Goal: Transaction & Acquisition: Purchase product/service

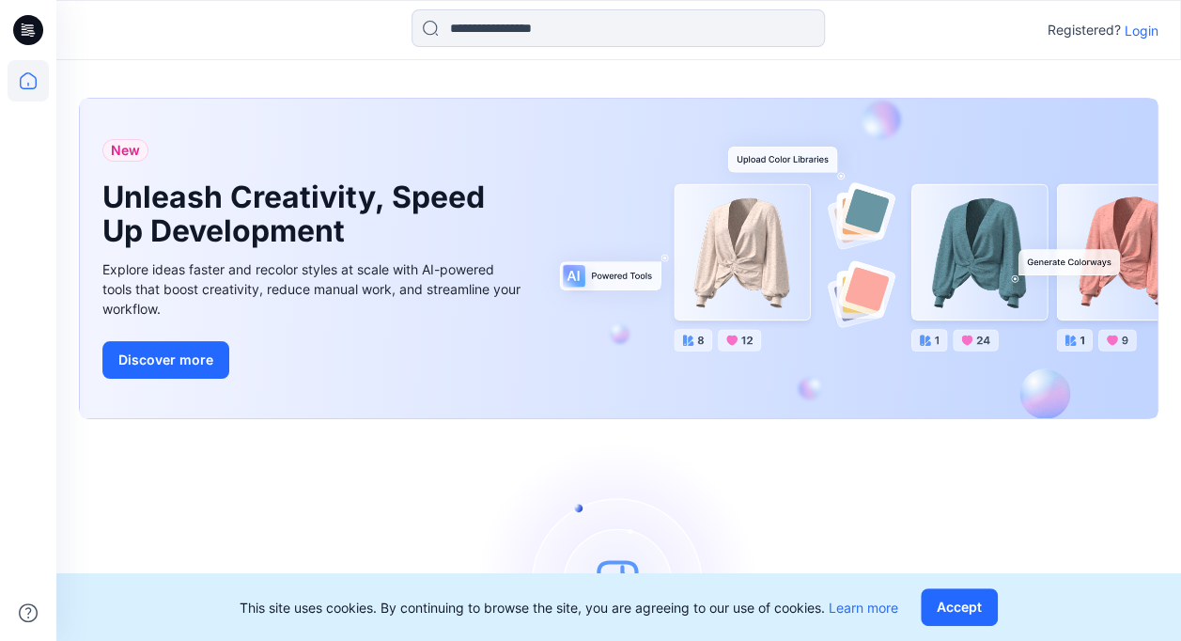
click at [1146, 32] on p "Login" at bounding box center [1141, 31] width 34 height 20
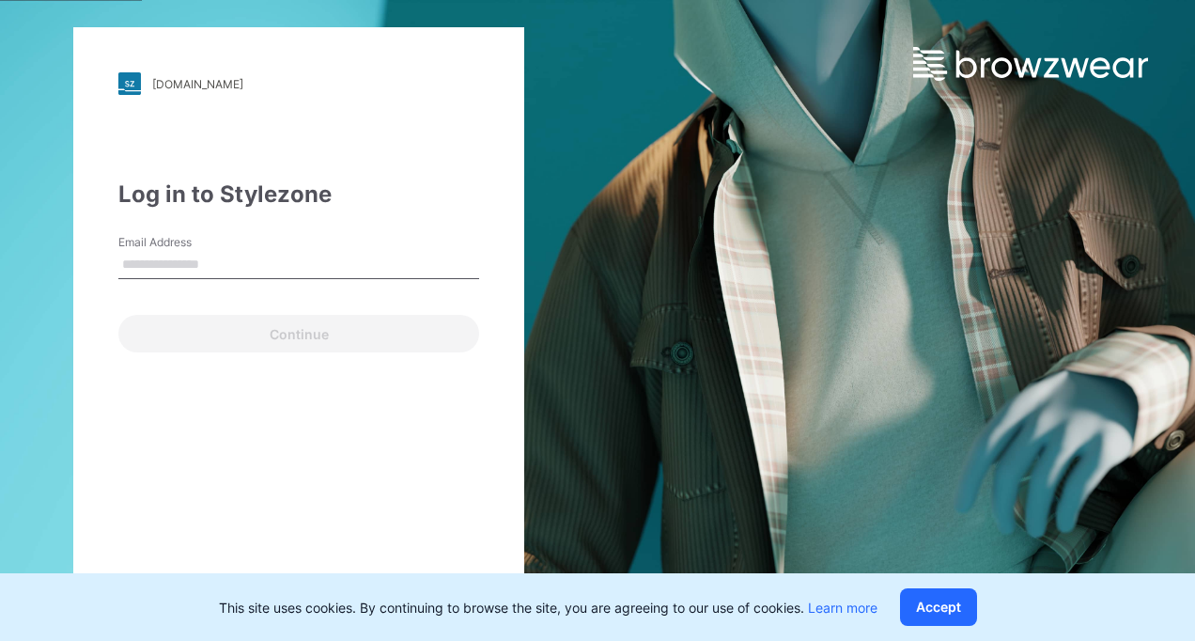
click at [293, 253] on input "Email Address" at bounding box center [298, 265] width 361 height 28
type input "**********"
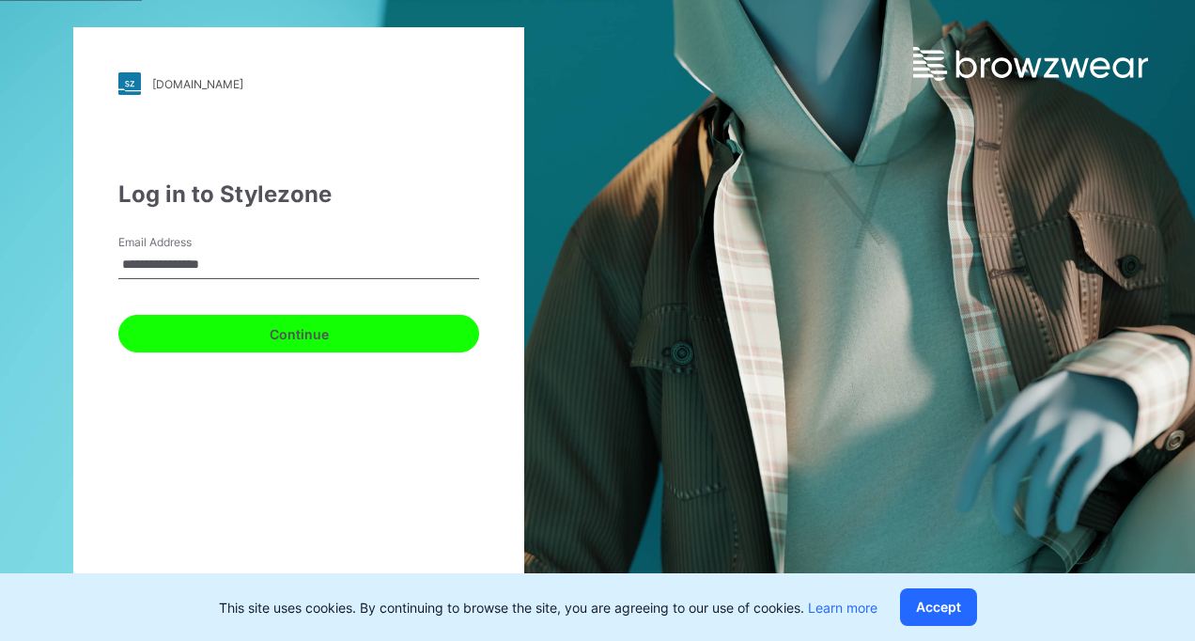
click at [297, 342] on button "Continue" at bounding box center [298, 334] width 361 height 38
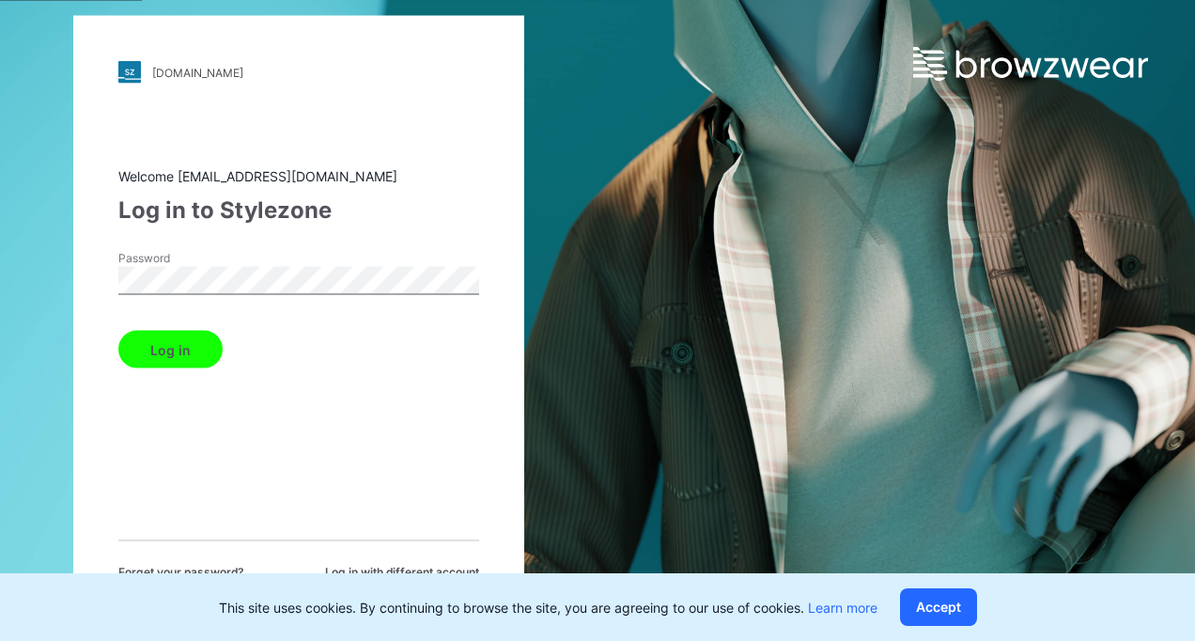
click at [182, 366] on button "Log in" at bounding box center [170, 350] width 104 height 38
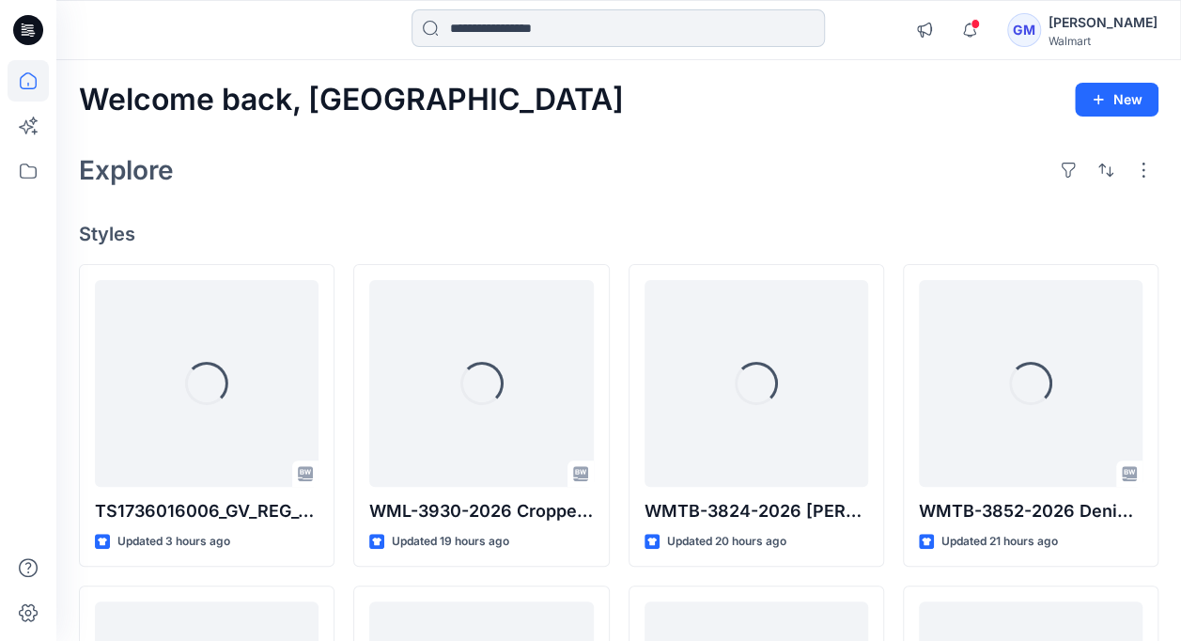
click at [574, 30] on input at bounding box center [617, 28] width 413 height 38
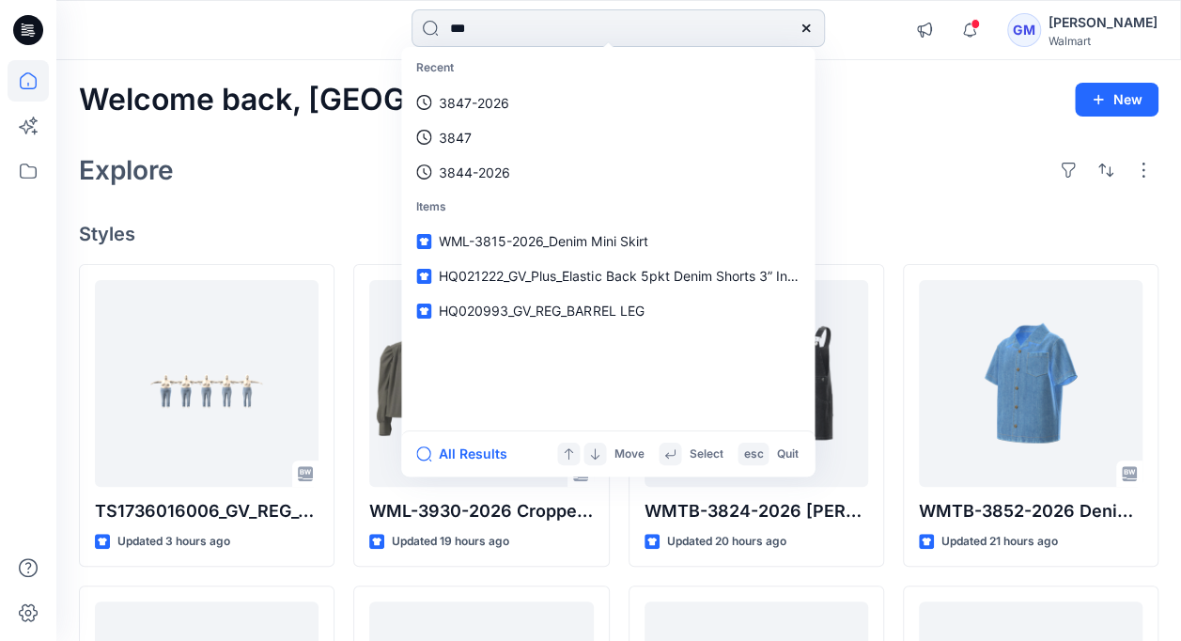
type input "****"
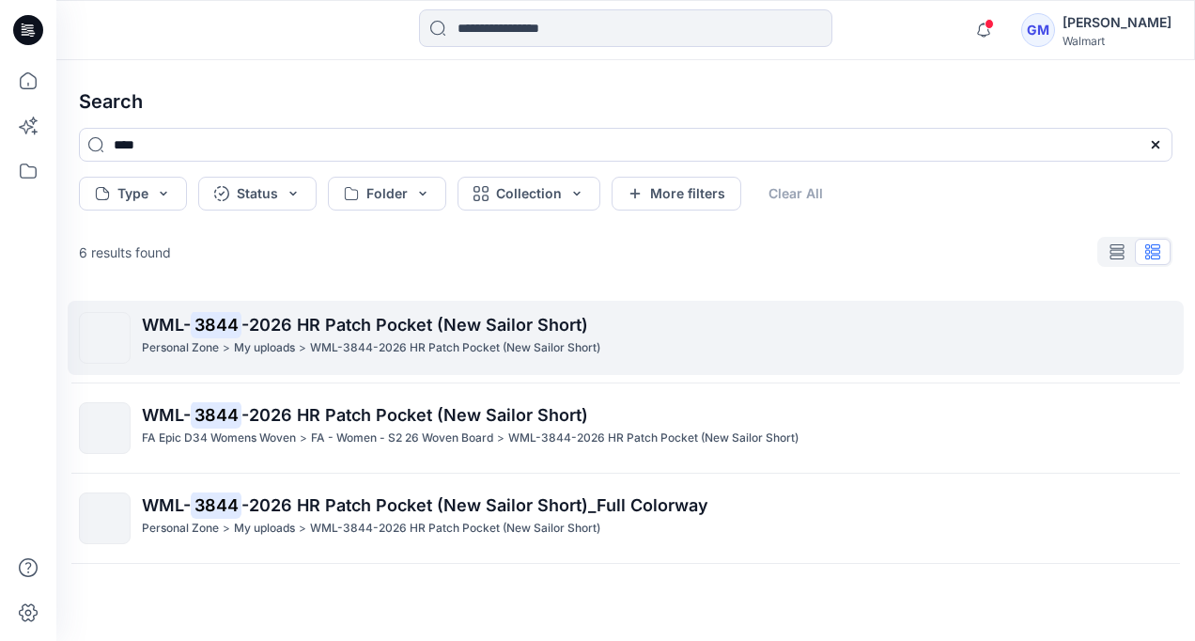
click at [291, 333] on span "-2026 HR Patch Pocket (New Sailor Short)" at bounding box center [414, 325] width 347 height 20
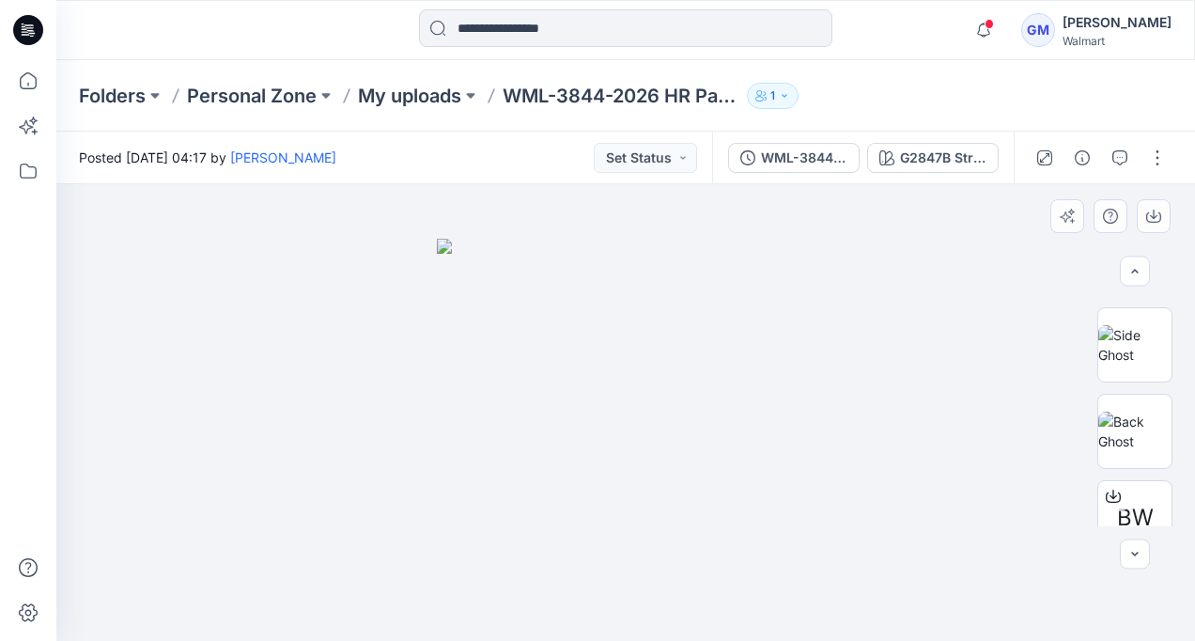
scroll to position [289, 0]
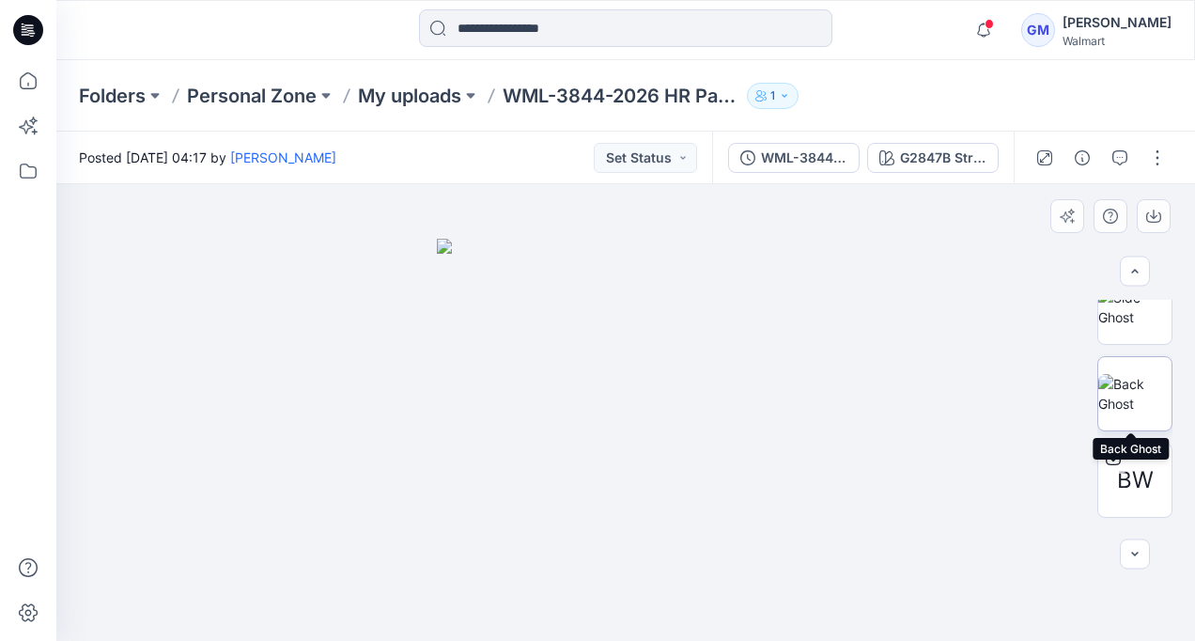
click at [1140, 378] on img at bounding box center [1134, 393] width 73 height 39
click at [1140, 378] on img at bounding box center [1134, 393] width 71 height 39
